Goal: Information Seeking & Learning: Find specific fact

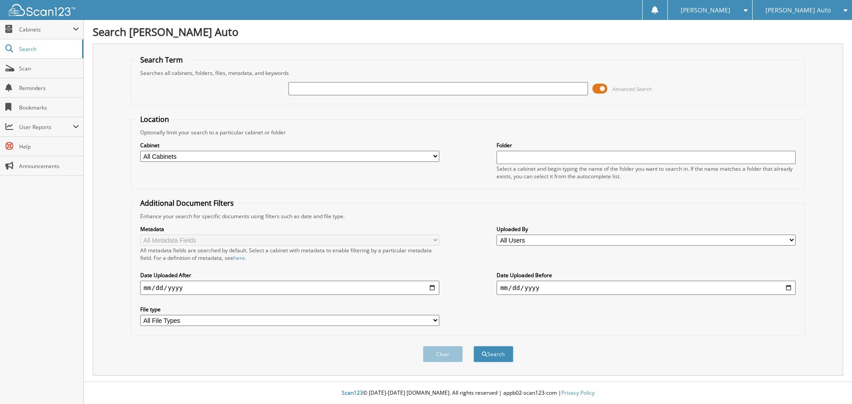
click at [369, 90] on input "text" at bounding box center [437, 88] width 299 height 13
click at [600, 89] on span at bounding box center [599, 88] width 15 height 13
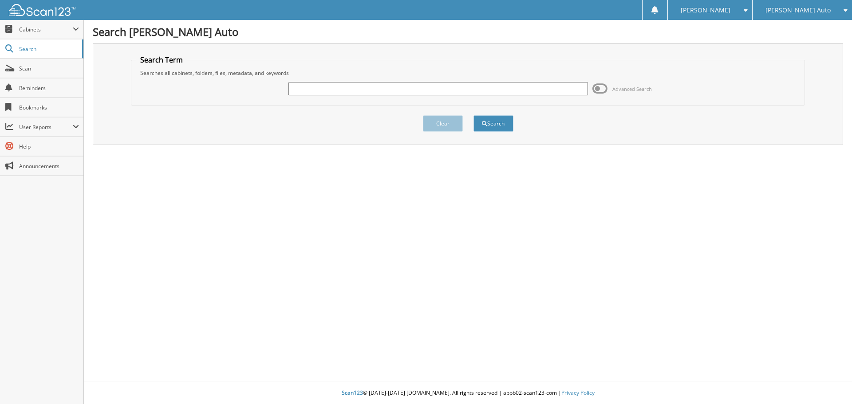
click at [575, 88] on input "text" at bounding box center [437, 88] width 299 height 13
type input "1t25578"
click at [474, 115] on button "Search" at bounding box center [494, 123] width 40 height 16
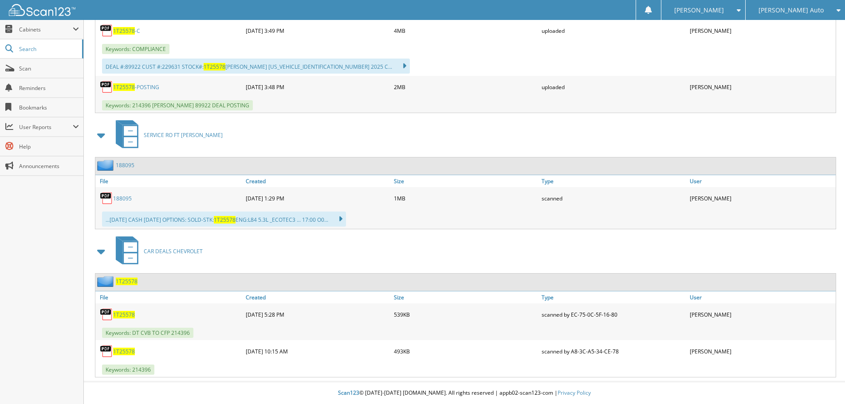
scroll to position [518, 0]
click at [109, 351] on img at bounding box center [106, 351] width 13 height 13
click at [115, 315] on span "1T25578" at bounding box center [124, 315] width 22 height 8
click at [111, 316] on img at bounding box center [106, 314] width 13 height 13
click at [123, 315] on span "1T25578" at bounding box center [124, 315] width 22 height 8
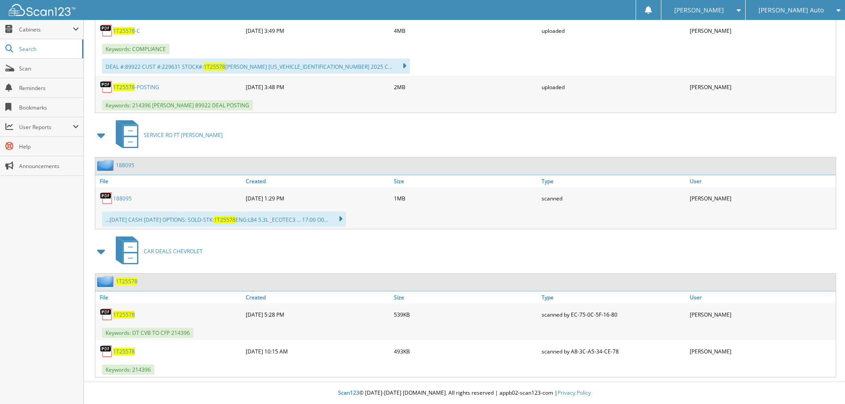
click at [123, 315] on span "1T25578" at bounding box center [124, 315] width 22 height 8
click at [123, 351] on span "1T25578" at bounding box center [124, 352] width 22 height 8
click at [105, 349] on img at bounding box center [106, 351] width 13 height 13
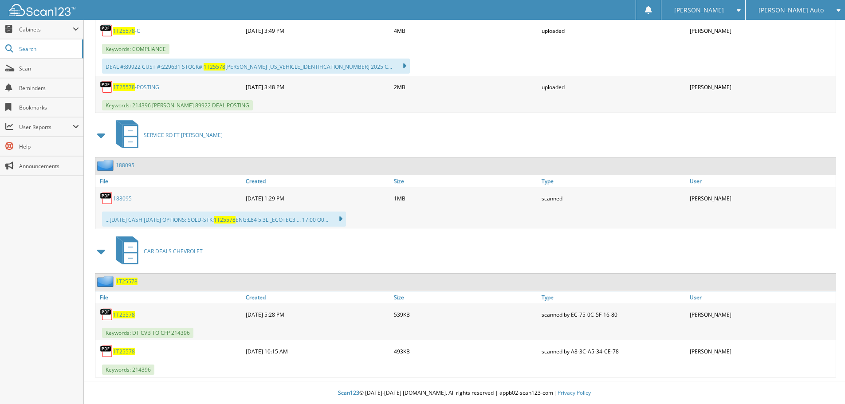
click at [108, 351] on img at bounding box center [106, 351] width 13 height 13
click at [33, 71] on span "Scan" at bounding box center [49, 69] width 60 height 8
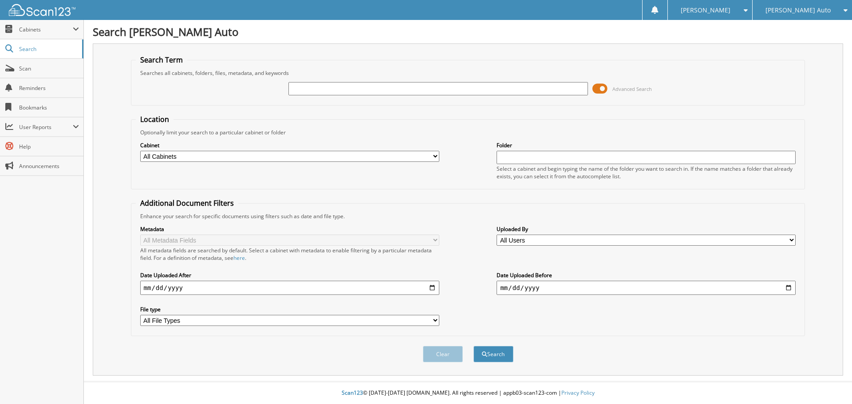
click at [305, 87] on input "text" at bounding box center [437, 88] width 299 height 13
type input "3t2510a"
click at [474, 346] on button "Search" at bounding box center [494, 354] width 40 height 16
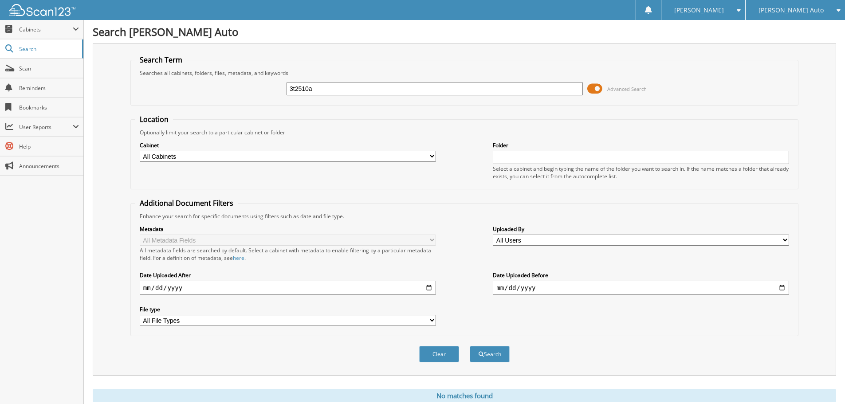
click at [320, 89] on input "3t2510a" at bounding box center [435, 88] width 296 height 13
type input "3T25410A"
click at [470, 346] on button "Search" at bounding box center [490, 354] width 40 height 16
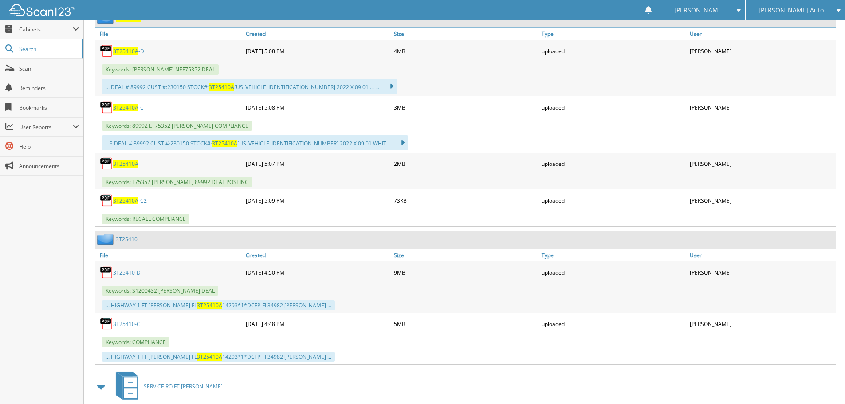
scroll to position [456, 0]
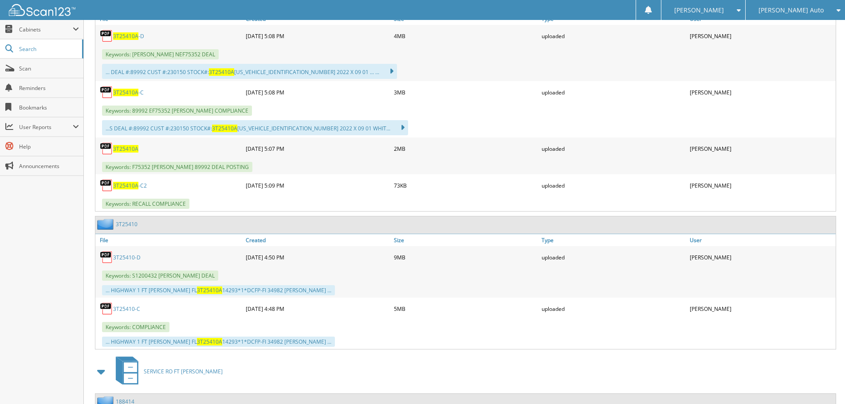
click at [105, 260] on img at bounding box center [106, 257] width 13 height 13
click at [107, 253] on img at bounding box center [106, 257] width 13 height 13
click at [130, 259] on link "3T25410-D" at bounding box center [127, 258] width 28 height 8
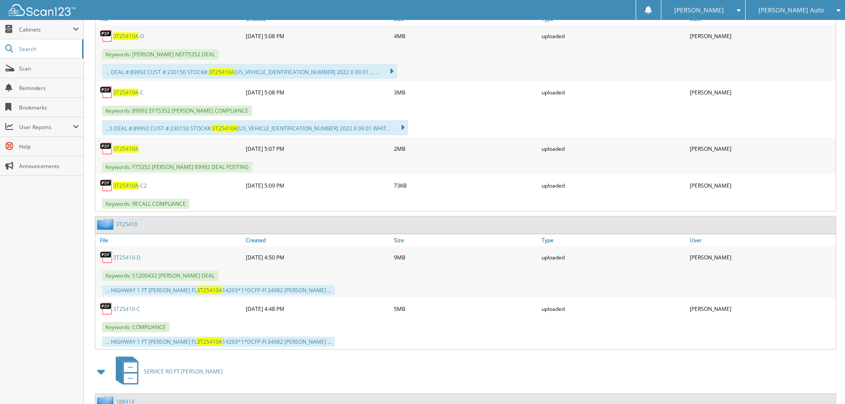
click at [130, 259] on link "3T25410-D" at bounding box center [127, 258] width 28 height 8
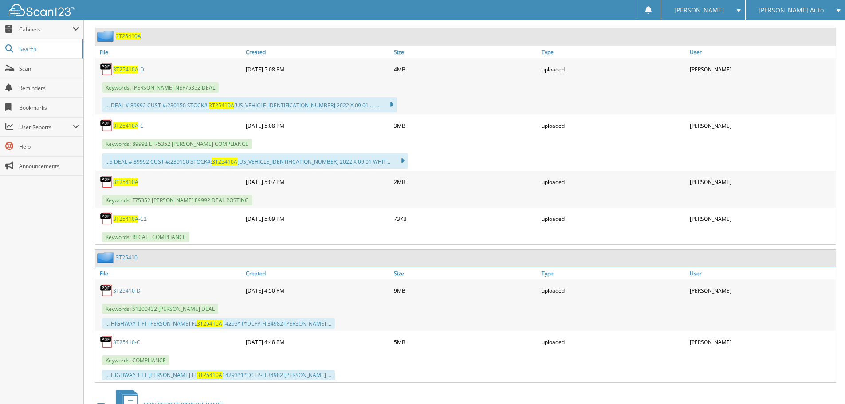
scroll to position [323, 0]
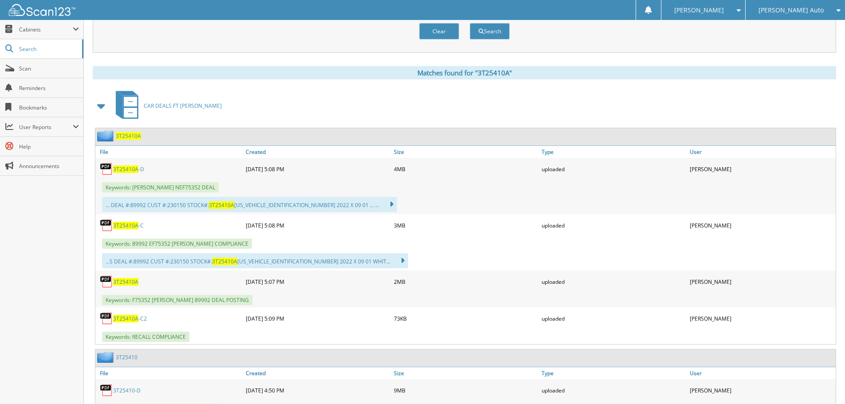
click at [125, 170] on span "3T25410A" at bounding box center [125, 170] width 25 height 8
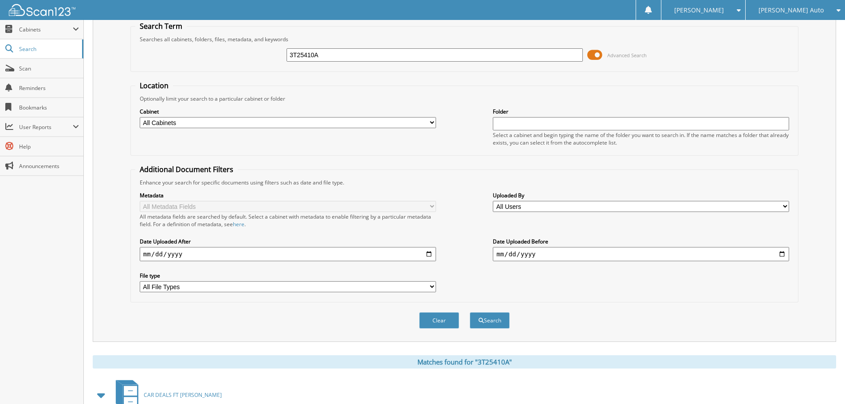
scroll to position [0, 0]
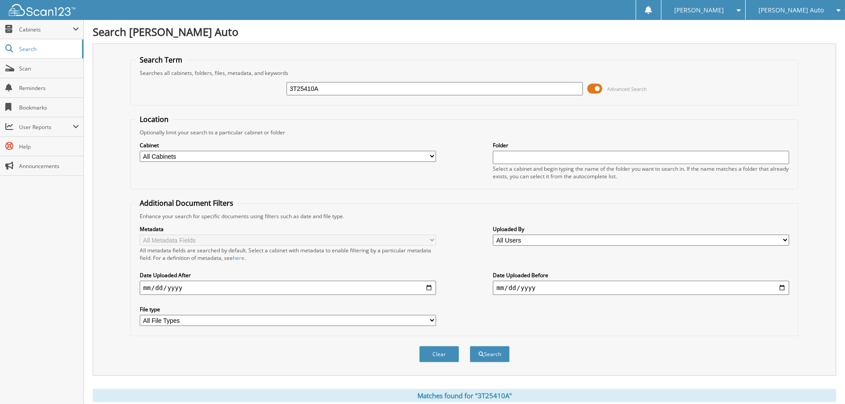
click at [339, 91] on input "3T25410A" at bounding box center [435, 88] width 296 height 13
type input "3t25389b"
click at [470, 346] on button "Search" at bounding box center [490, 354] width 40 height 16
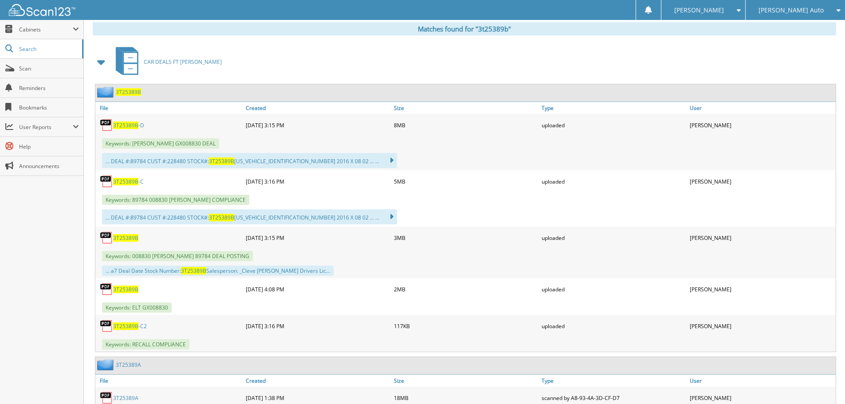
scroll to position [355, 0]
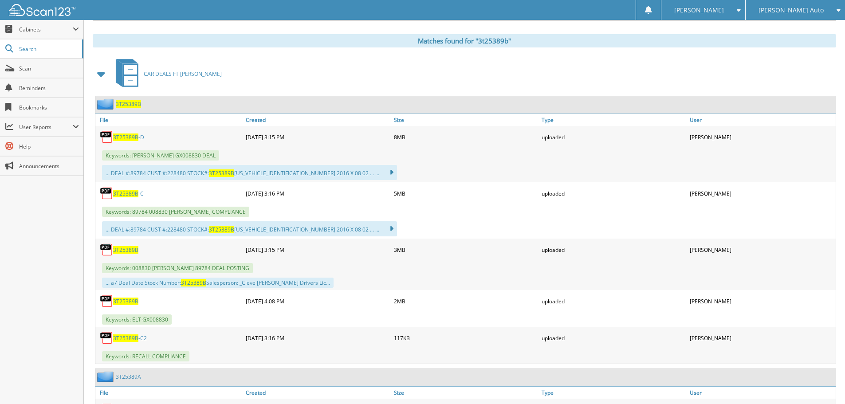
click at [116, 135] on span "3T25389B" at bounding box center [125, 138] width 25 height 8
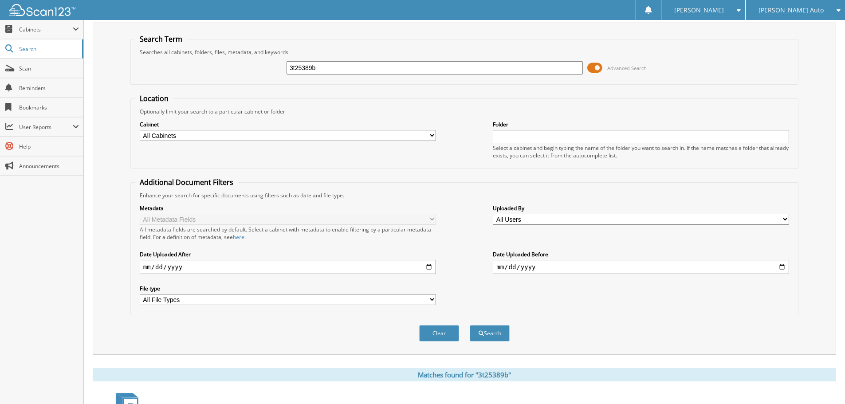
scroll to position [0, 0]
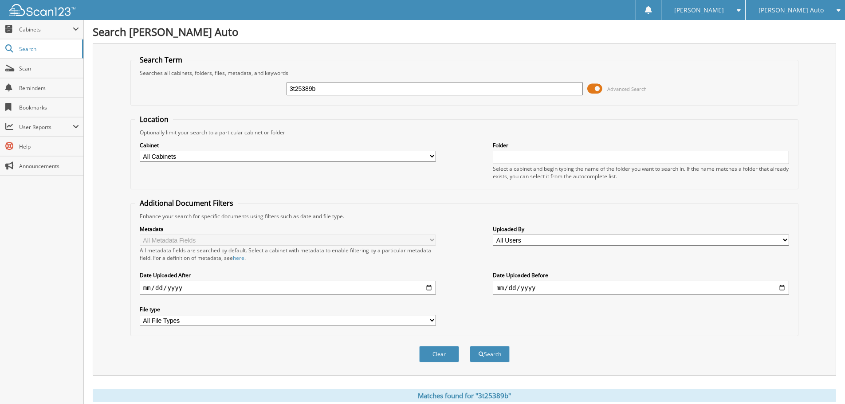
click at [321, 91] on input "3t25389b" at bounding box center [435, 88] width 296 height 13
type input "3"
type input "T"
type input "3T25389"
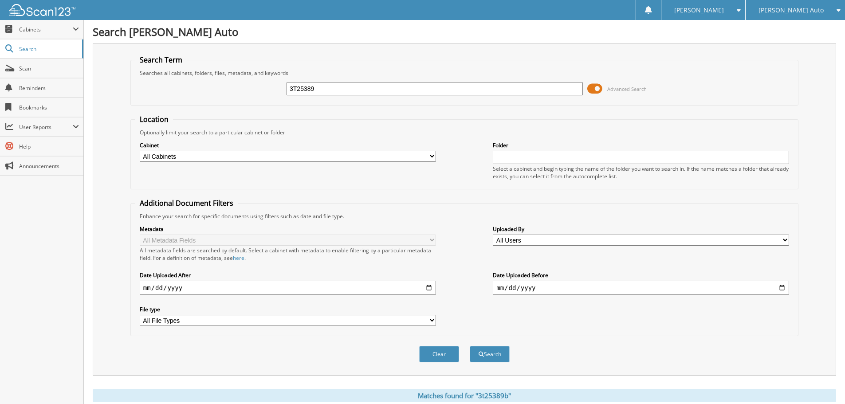
click at [470, 346] on button "Search" at bounding box center [490, 354] width 40 height 16
click at [598, 89] on span at bounding box center [595, 88] width 15 height 13
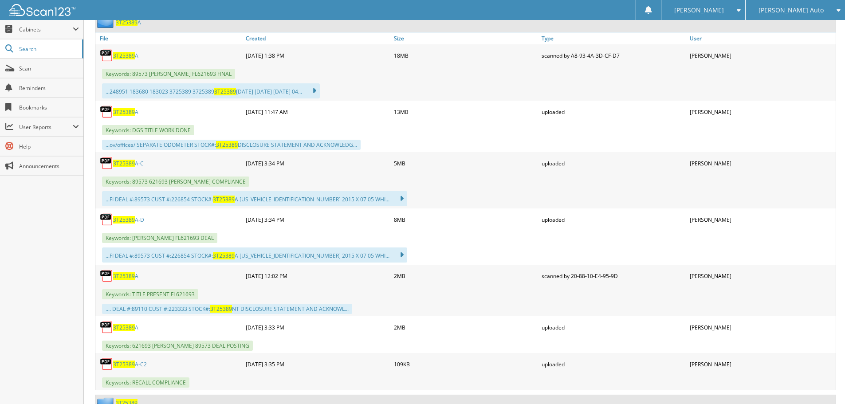
scroll to position [222, 0]
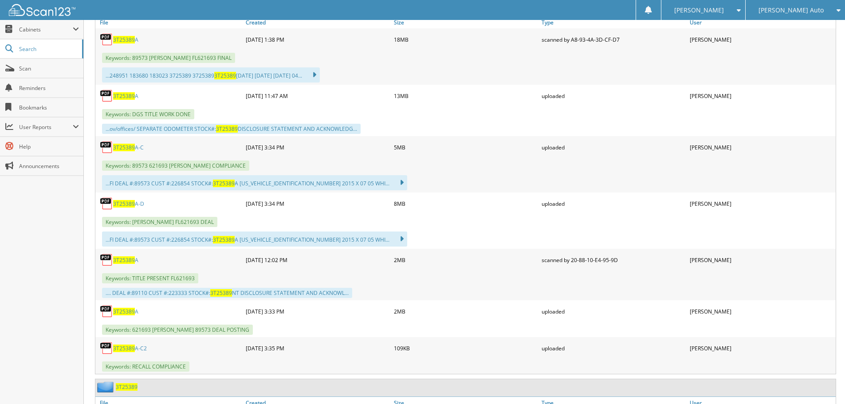
click at [122, 260] on span "3T25389" at bounding box center [124, 261] width 22 height 8
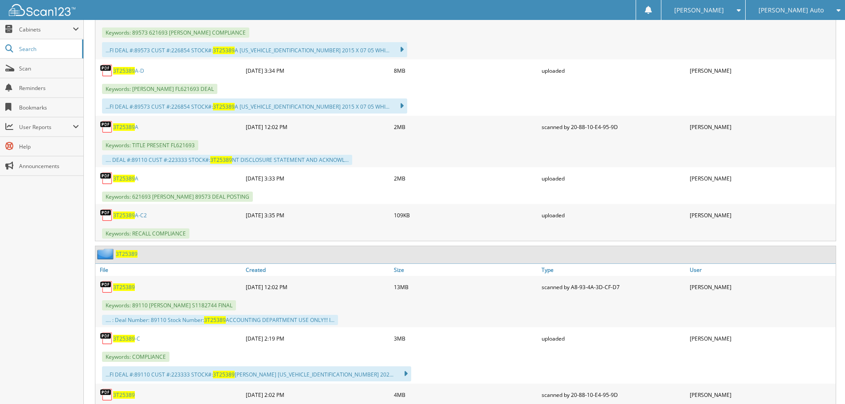
scroll to position [311, 0]
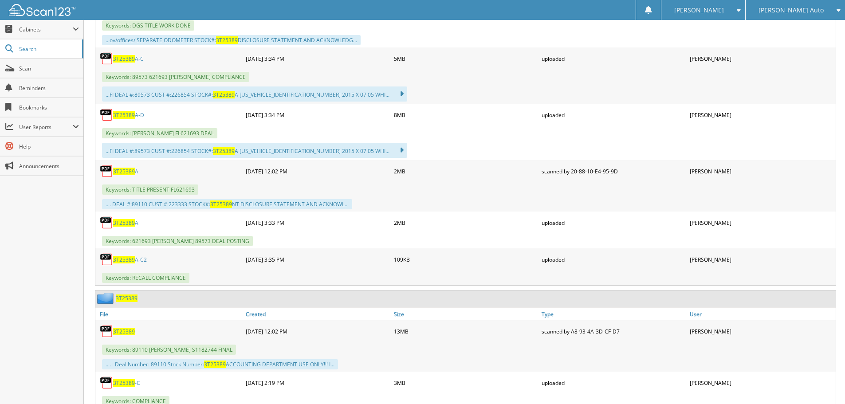
click at [125, 225] on span "3T25389" at bounding box center [124, 223] width 22 height 8
